Goal: Communication & Community: Ask a question

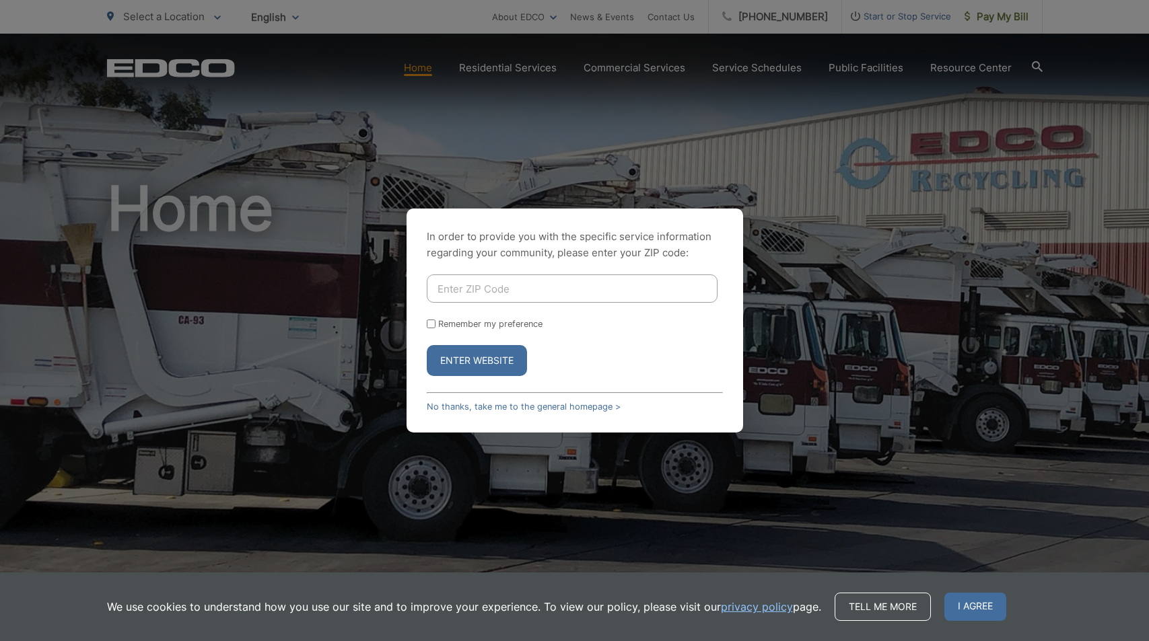
click at [516, 292] on input "Enter ZIP Code" at bounding box center [572, 289] width 291 height 28
type input "92019"
click at [431, 326] on input "Remember my preference" at bounding box center [431, 324] width 9 height 9
checkbox input "true"
click at [456, 361] on button "Enter Website" at bounding box center [477, 360] width 100 height 31
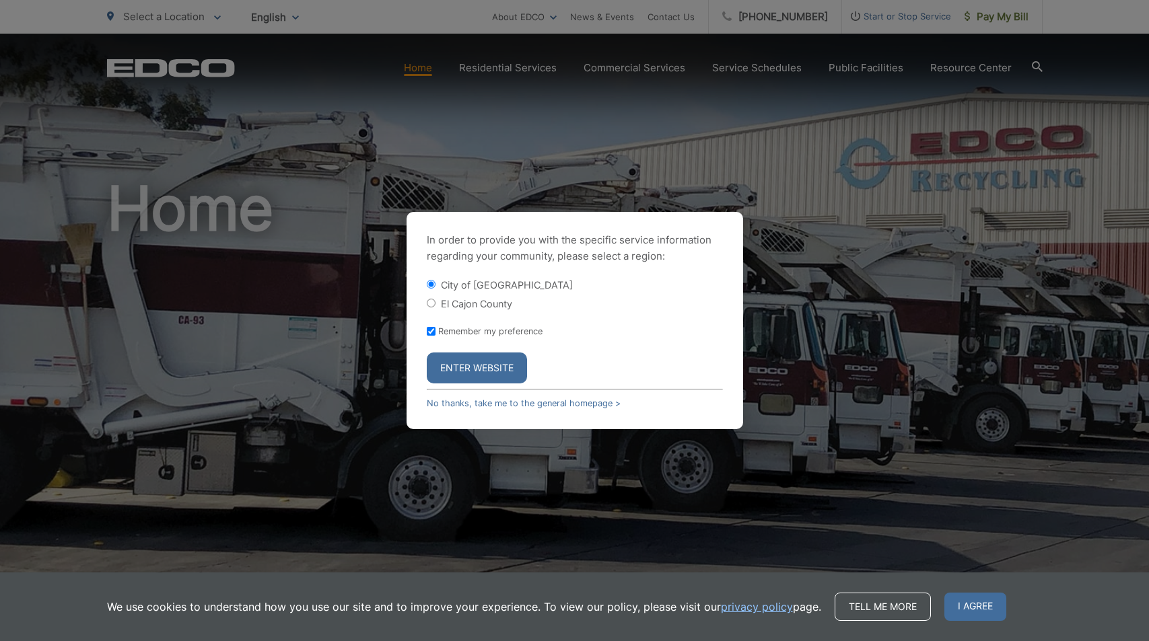
click at [431, 304] on input "El Cajon County" at bounding box center [431, 303] width 9 height 9
radio input "true"
click at [474, 369] on button "Enter Website" at bounding box center [477, 368] width 100 height 31
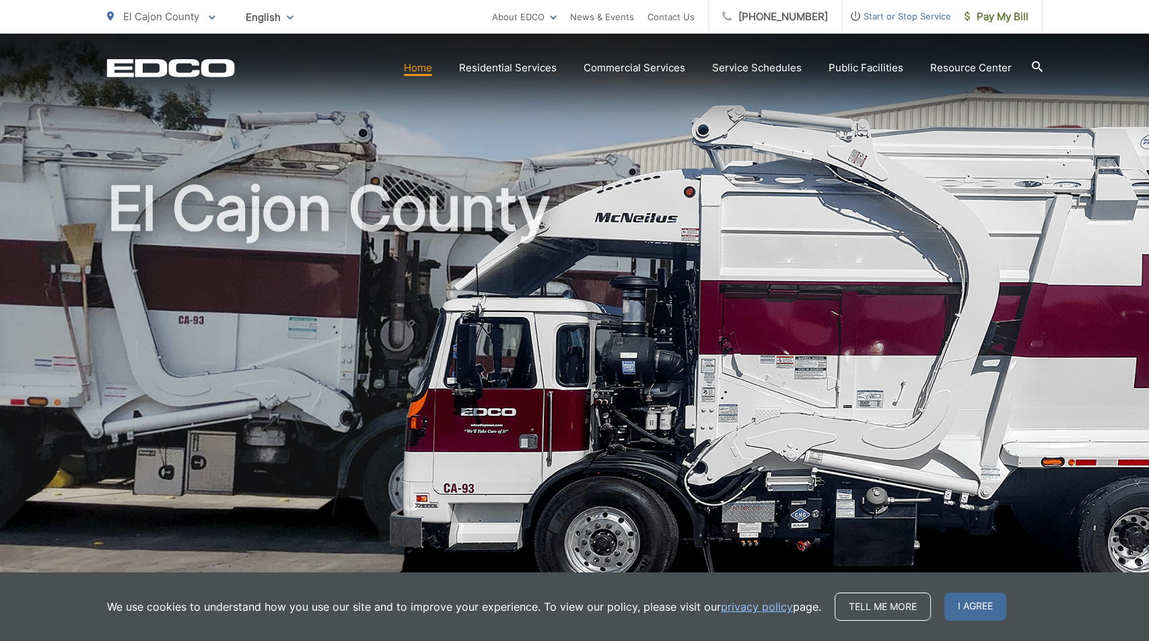
scroll to position [11, 0]
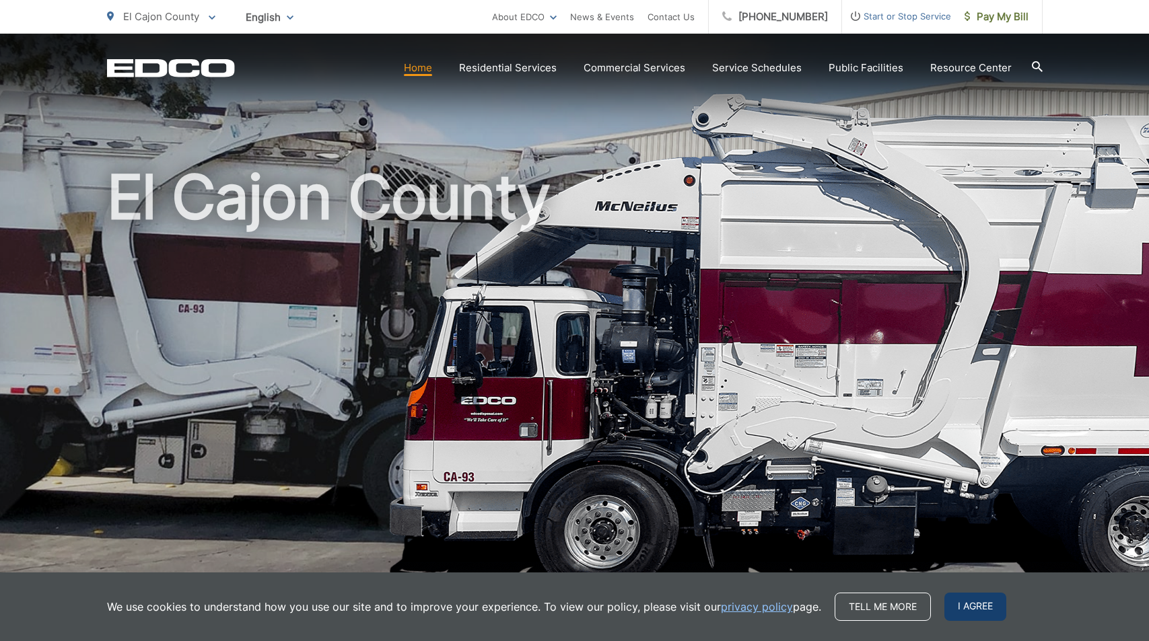
click at [978, 603] on span "I agree" at bounding box center [975, 607] width 62 height 28
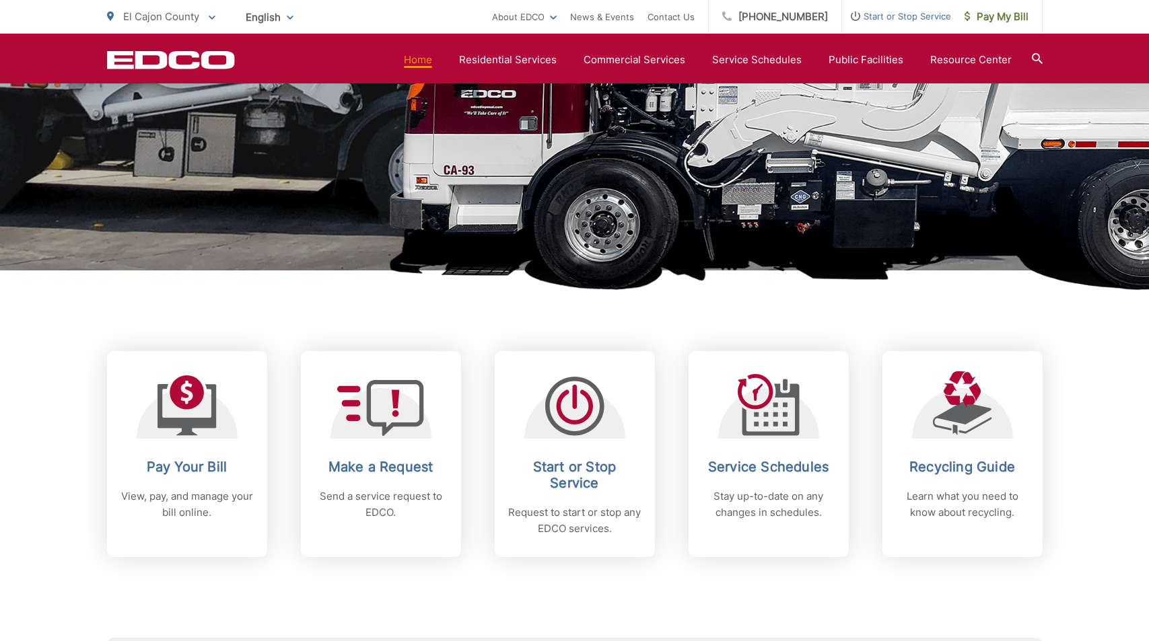
scroll to position [319, 0]
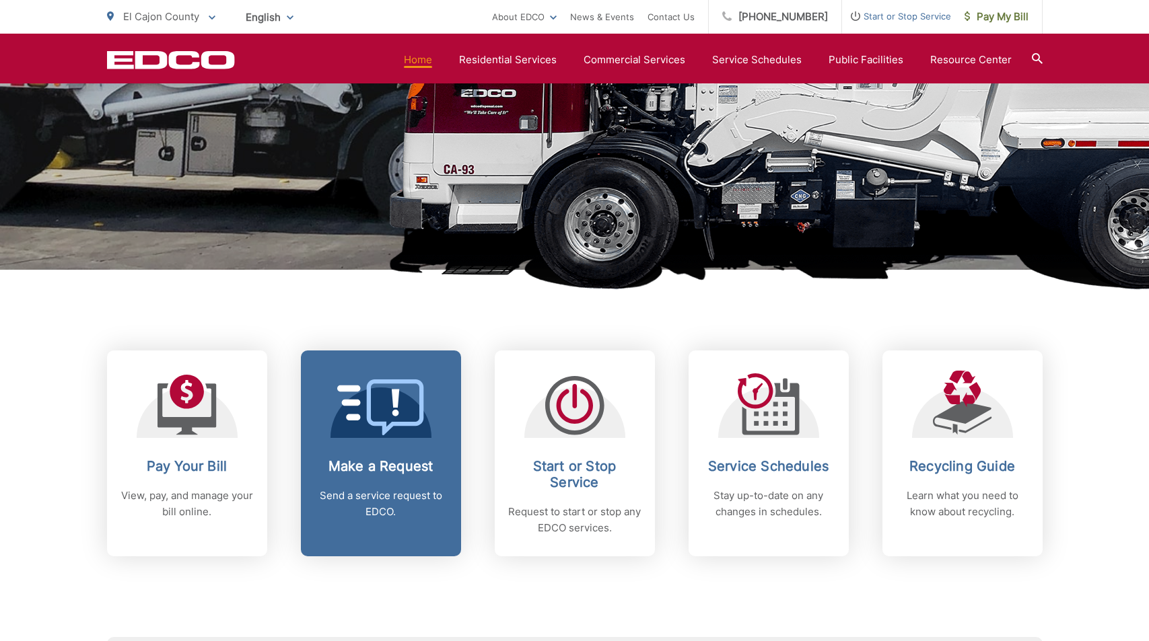
click at [398, 404] on icon at bounding box center [368, 403] width 63 height 36
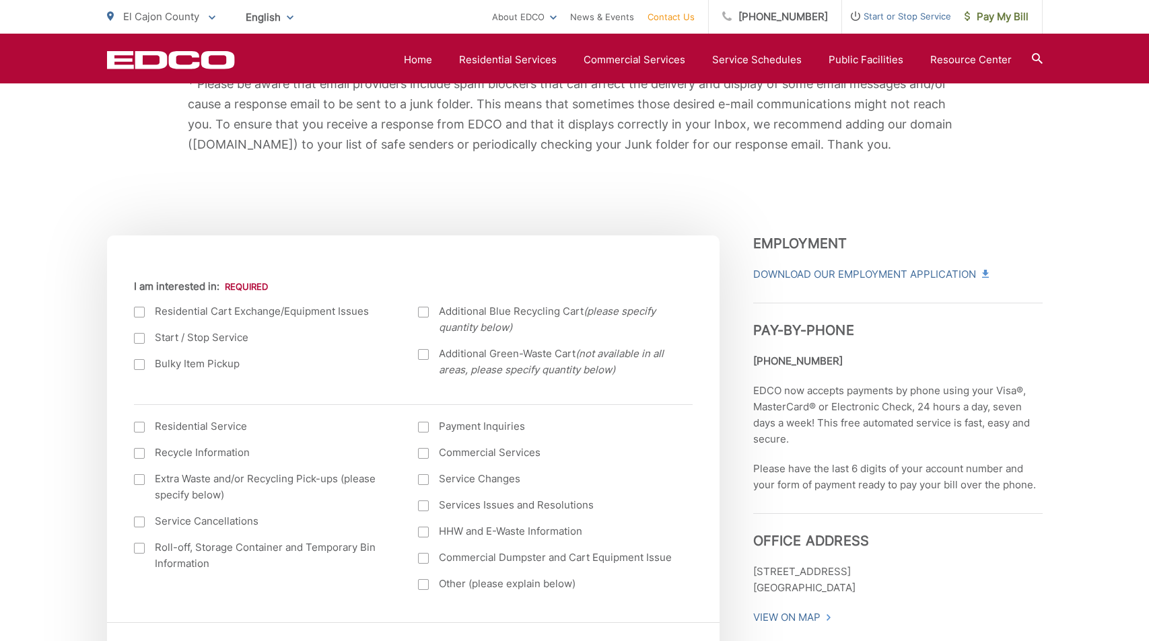
scroll to position [335, 0]
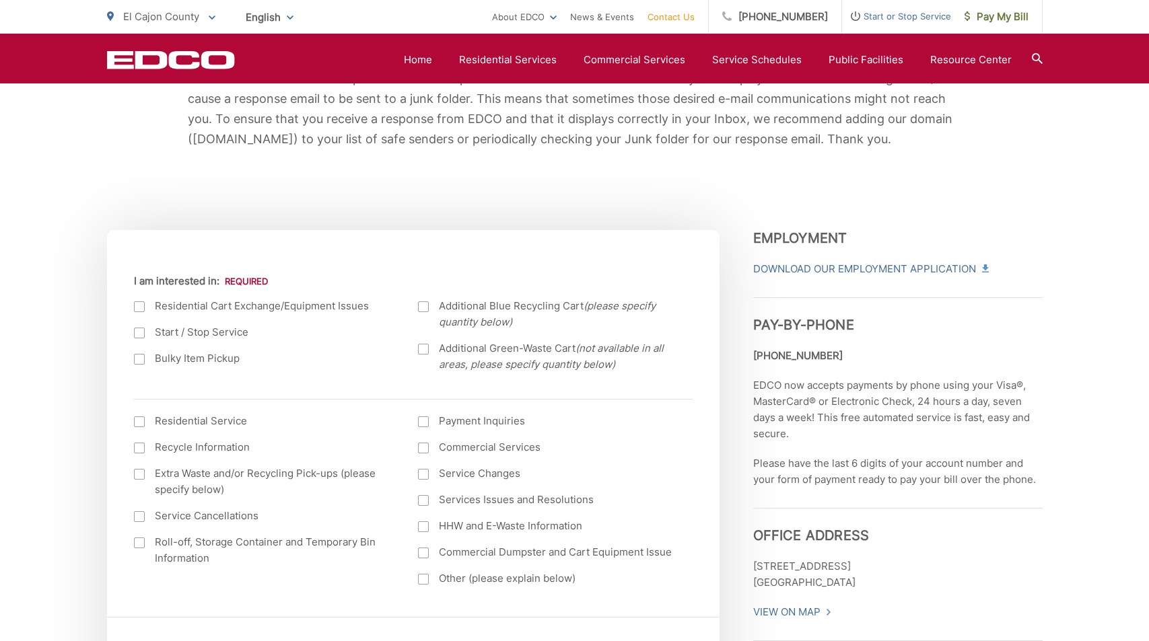
click at [140, 361] on div at bounding box center [139, 359] width 11 height 11
click at [0, 0] on input "Bulky Item Pickup" at bounding box center [0, 0] width 0 height 0
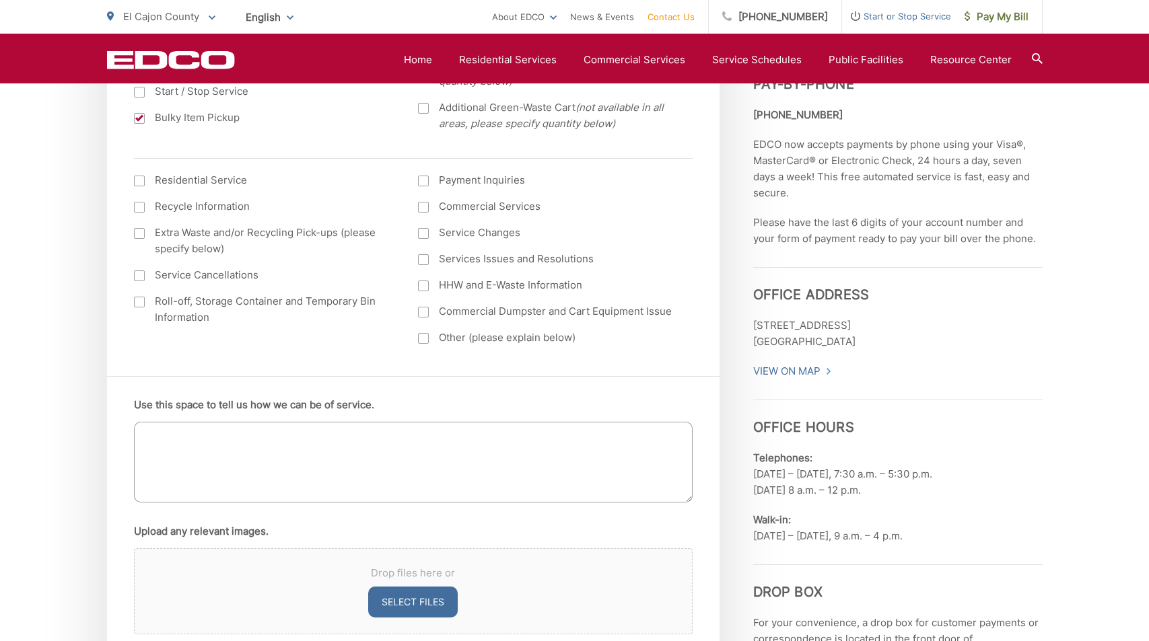
scroll to position [577, 0]
click at [277, 450] on textarea "Use this space to tell us how we can be of service." at bounding box center [413, 461] width 559 height 81
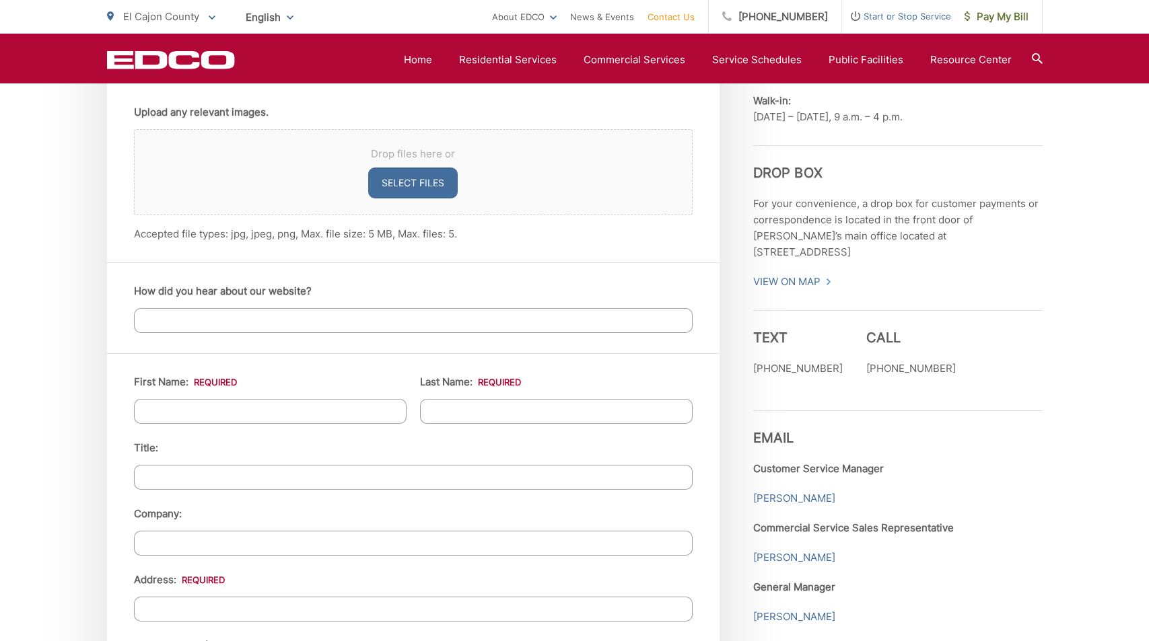
scroll to position [997, 0]
type textarea "I have an old water heater."
click at [372, 407] on input "First Name: *" at bounding box center [270, 410] width 273 height 25
type input "[PERSON_NAME]"
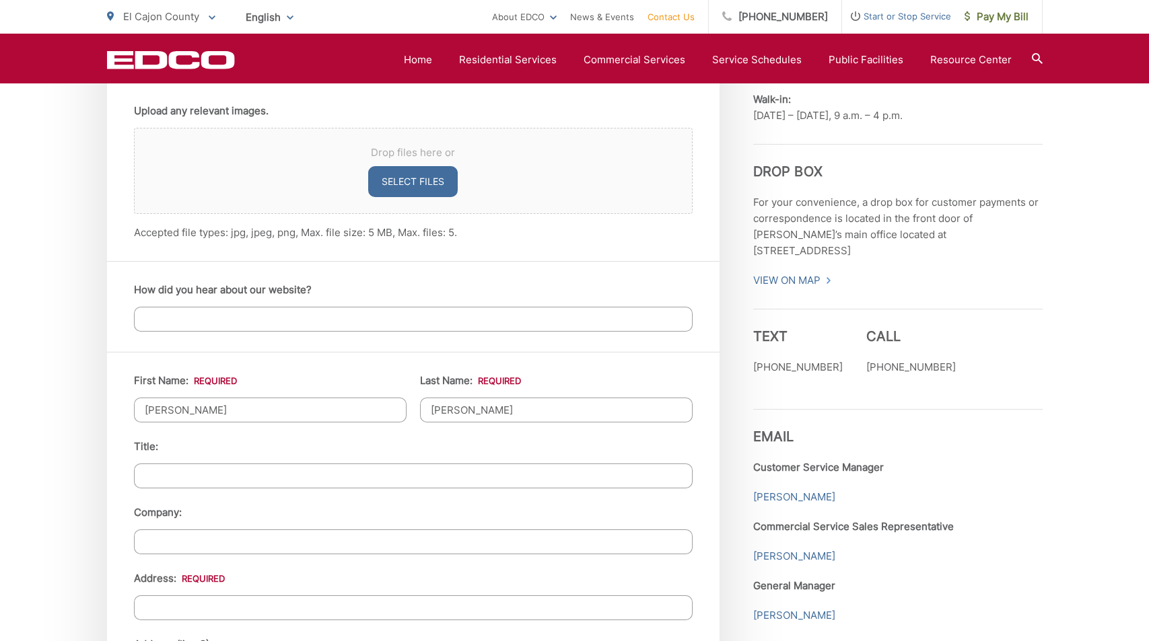
click at [223, 604] on input "Address: *" at bounding box center [413, 608] width 559 height 25
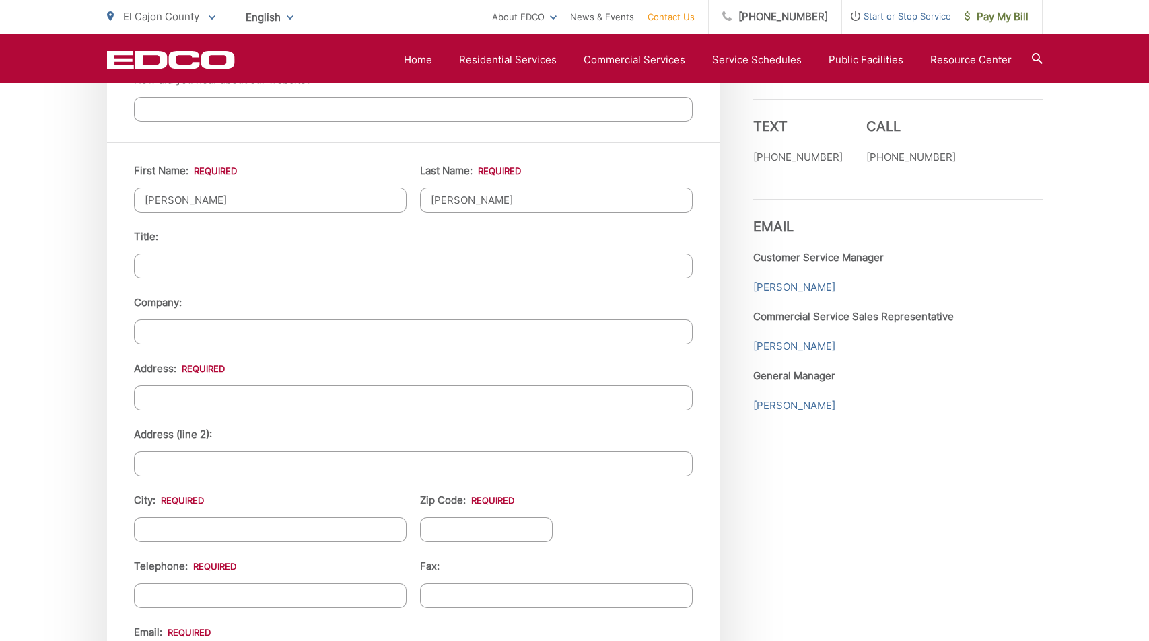
scroll to position [1211, 0]
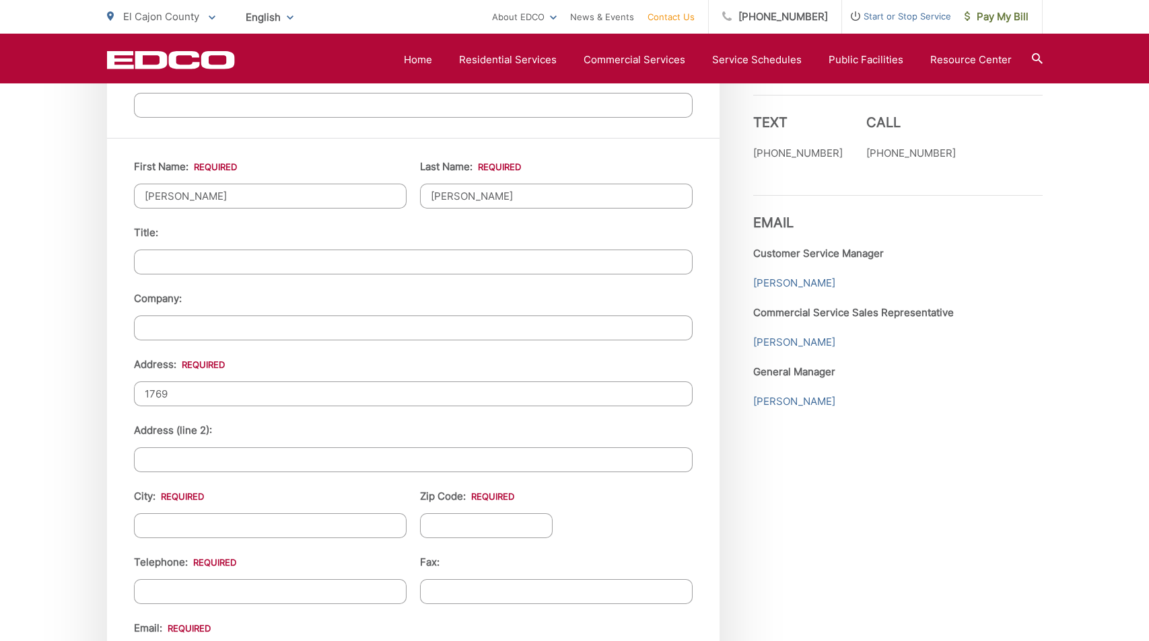
type input "1769"
type input "463372600"
type input "1769 [GEOGRAPHIC_DATA][PERSON_NAME]"
type input "El Cajon"
type input "92019"
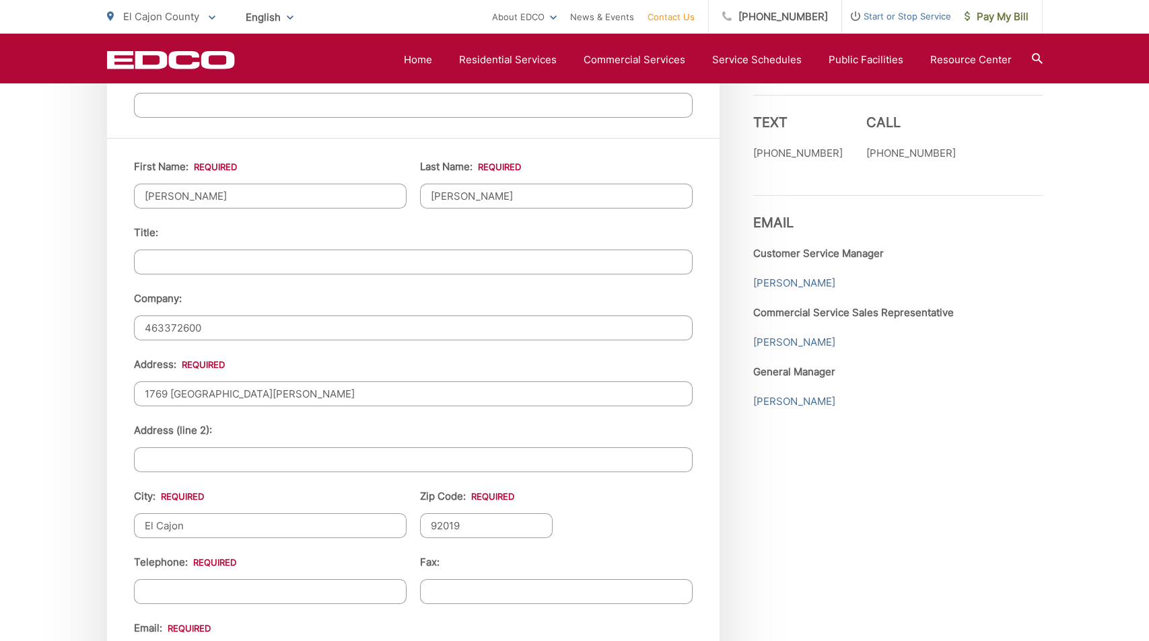
type input "6197231267"
type input "aryathefree@gmail.com"
type input "(619) 723-1267"
drag, startPoint x: 216, startPoint y: 322, endPoint x: 85, endPoint y: 304, distance: 132.5
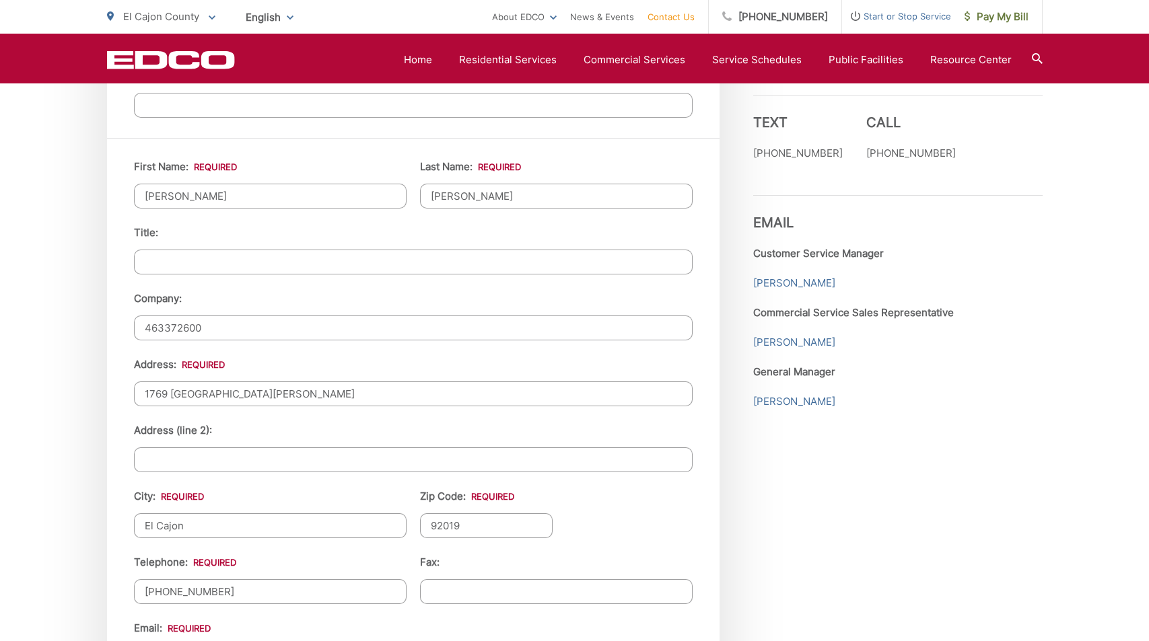
click at [134, 316] on input "463372600" at bounding box center [413, 328] width 559 height 25
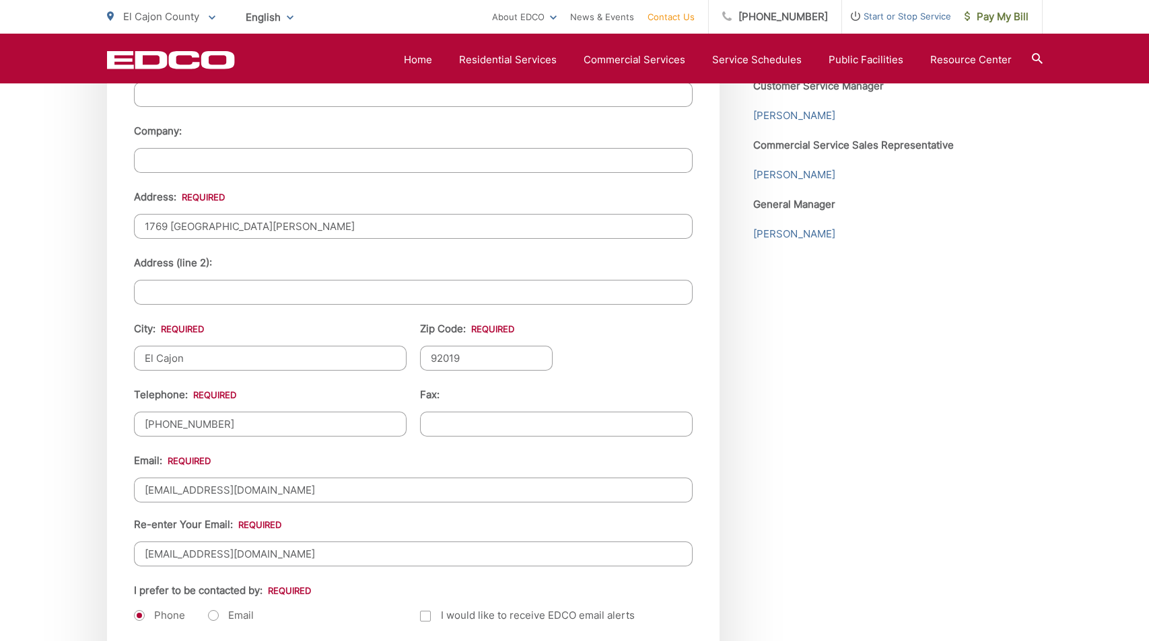
scroll to position [1397, 0]
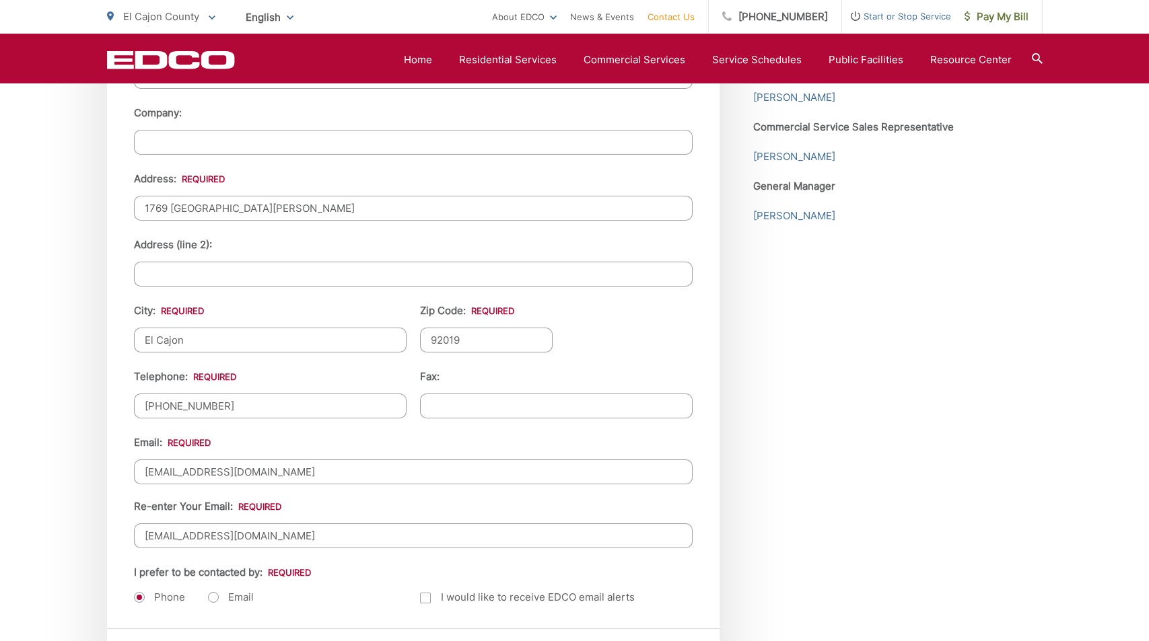
drag, startPoint x: 293, startPoint y: 479, endPoint x: 67, endPoint y: 439, distance: 230.1
click at [134, 460] on input "aryathefree@gmail.com" at bounding box center [413, 472] width 559 height 25
drag, startPoint x: 247, startPoint y: 471, endPoint x: 93, endPoint y: 452, distance: 155.4
click at [134, 460] on input "elena@culturalitaly.com" at bounding box center [413, 472] width 559 height 25
type input "elena@culturalitaly.com"
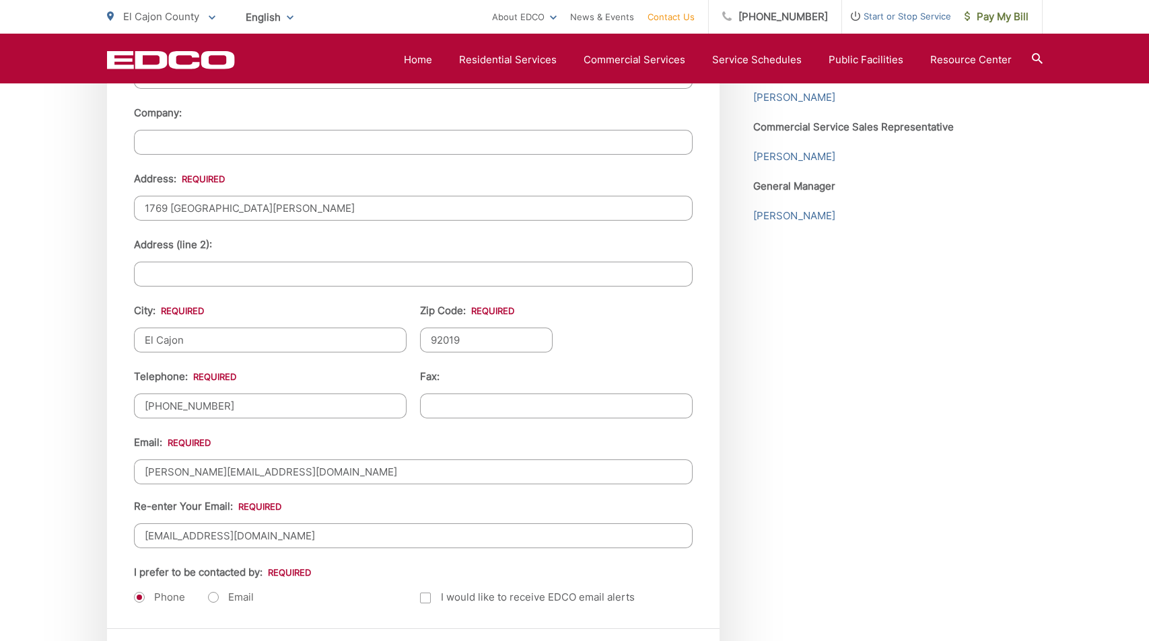
drag, startPoint x: 270, startPoint y: 539, endPoint x: -9, endPoint y: 512, distance: 280.6
click at [134, 524] on input "aryathefree@gmail.com" at bounding box center [413, 536] width 559 height 25
paste input "elena@culturalitaly"
type input "elena@culturalitaly.com"
click at [360, 581] on li "I prefer to be contacted by: * Phone Email" at bounding box center [270, 585] width 273 height 41
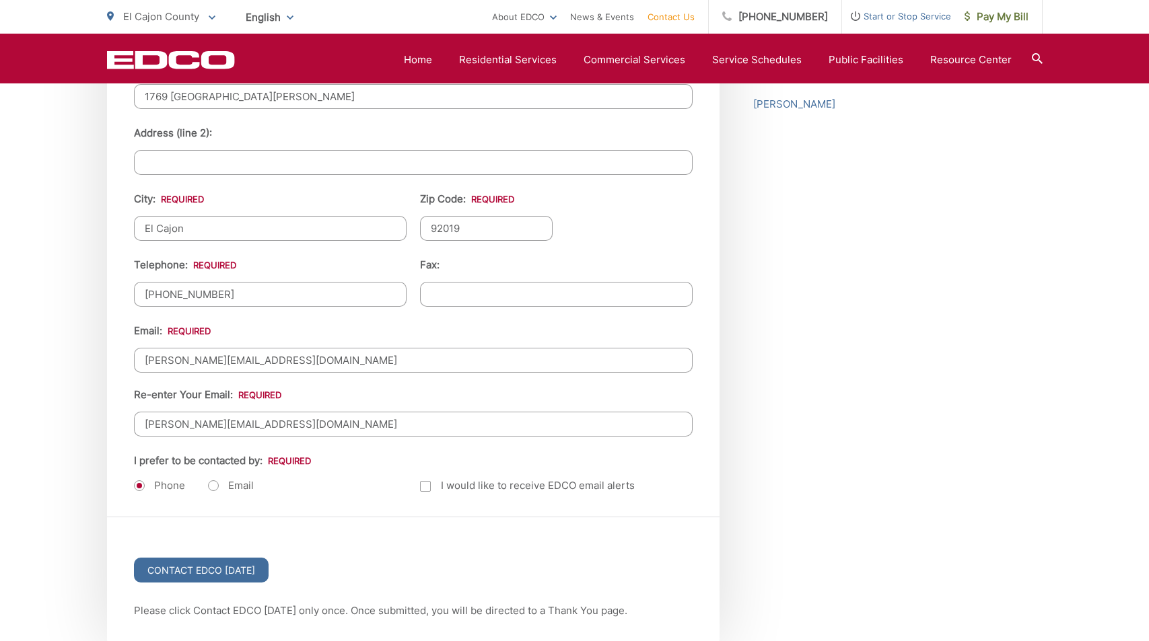
scroll to position [1516, 0]
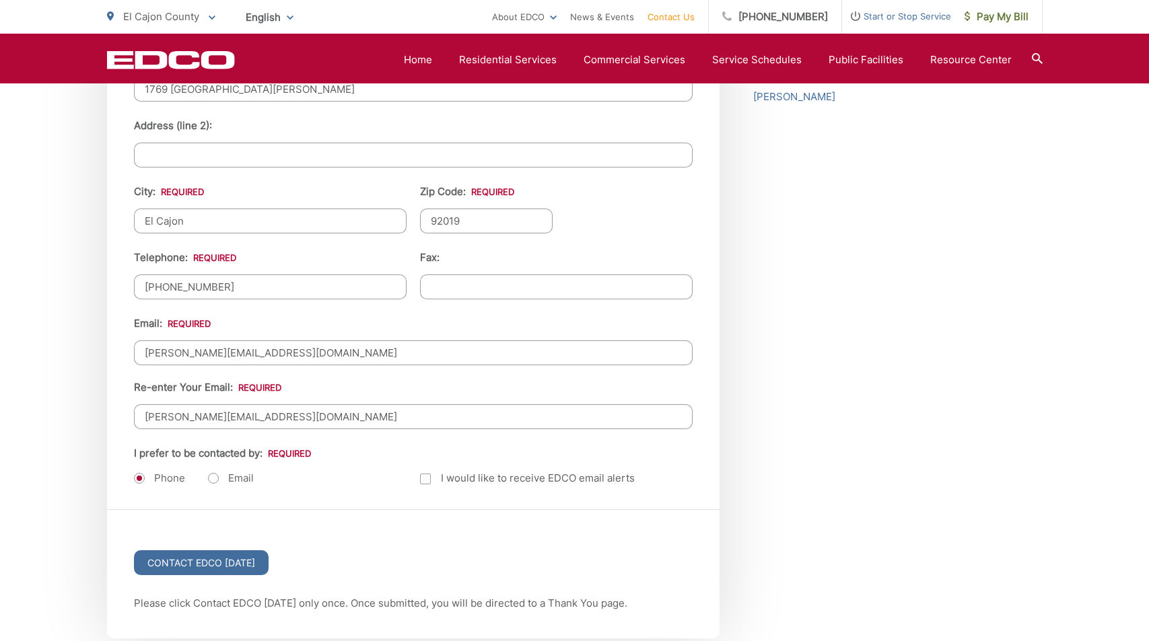
click at [219, 477] on label "Email" at bounding box center [231, 478] width 46 height 13
radio input "true"
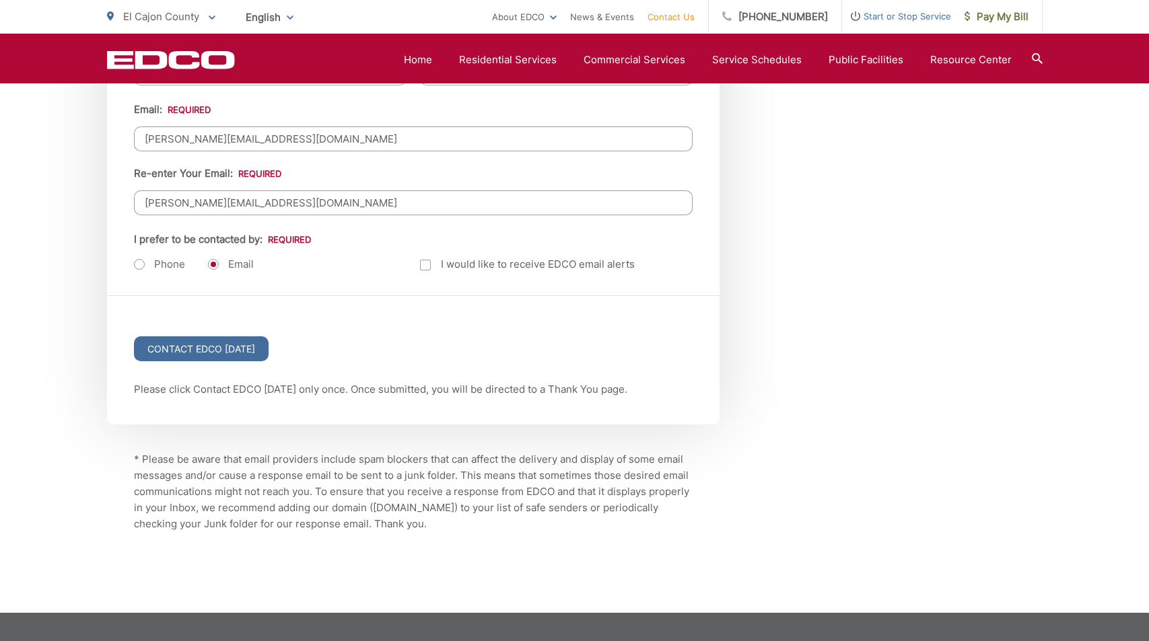
scroll to position [1734, 0]
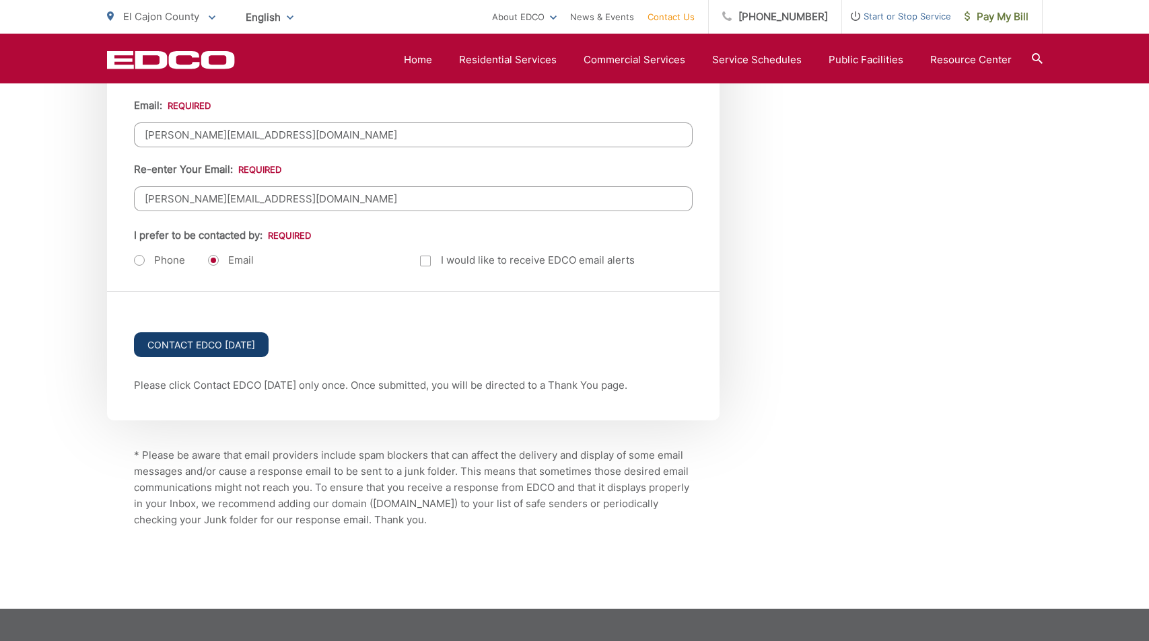
click at [220, 347] on input "Contact EDCO Today" at bounding box center [201, 344] width 135 height 25
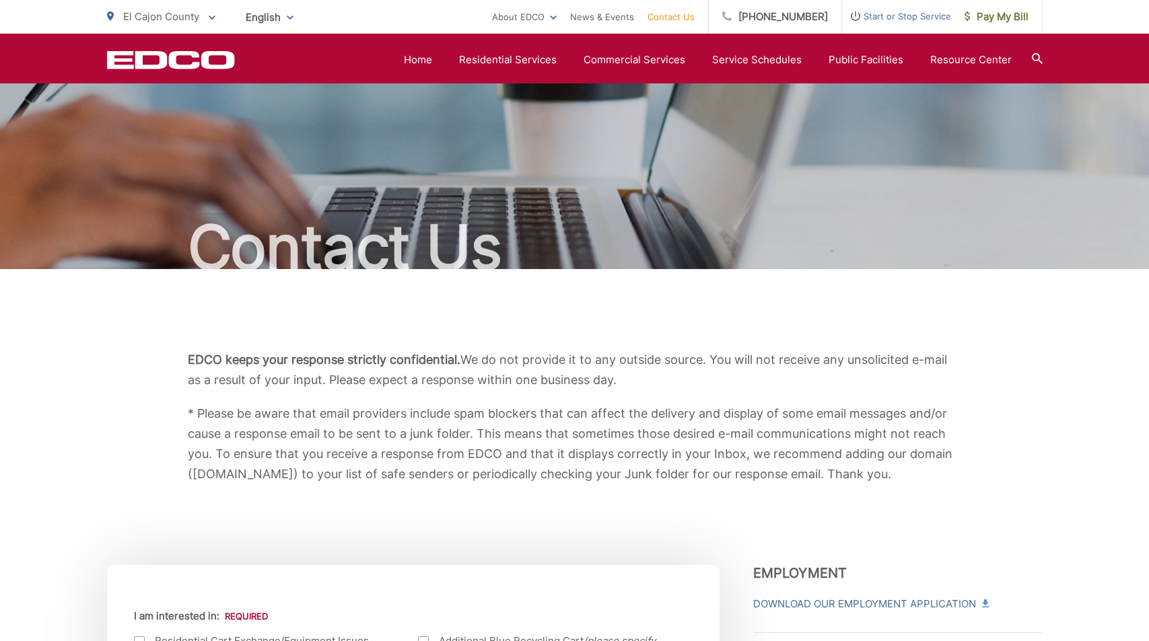
scroll to position [1127, 0]
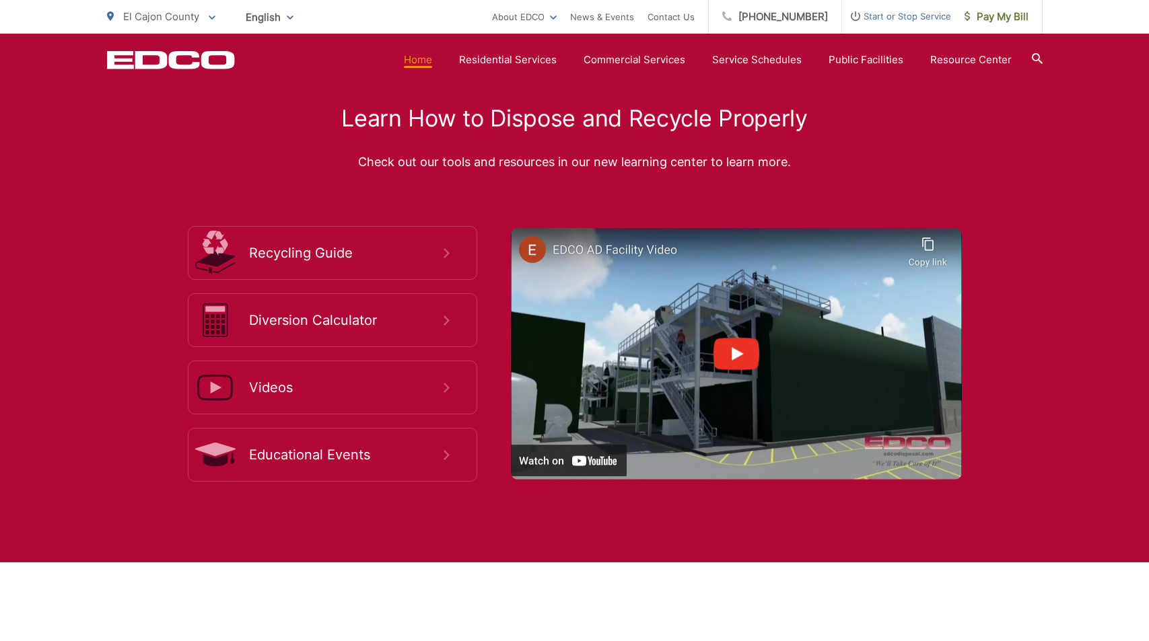
scroll to position [2849, 0]
